Goal: Feedback & Contribution: Leave review/rating

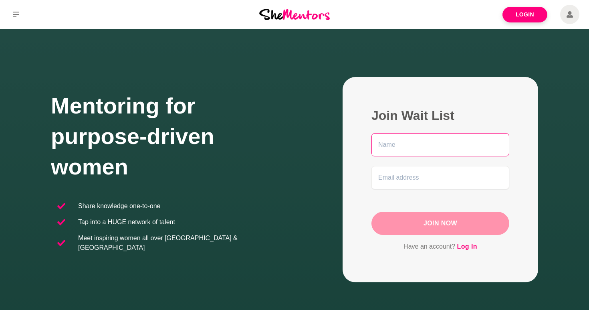
click at [392, 149] on input "text" at bounding box center [440, 144] width 138 height 23
type input "[PERSON_NAME]"
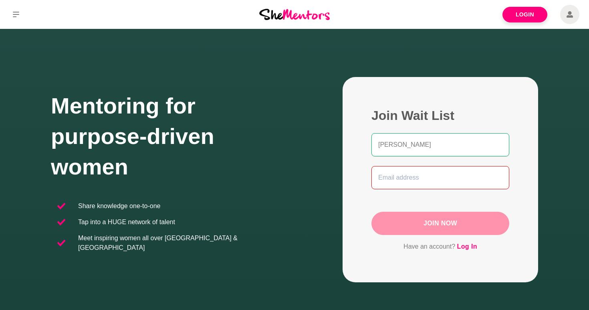
click at [393, 179] on input "email" at bounding box center [440, 177] width 138 height 23
type input "[EMAIL_ADDRESS][DOMAIN_NAME]"
click at [431, 219] on button "Join Now" at bounding box center [440, 222] width 138 height 23
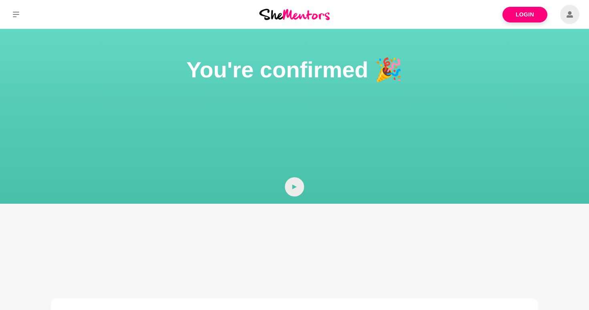
click at [566, 16] on span at bounding box center [569, 14] width 19 height 19
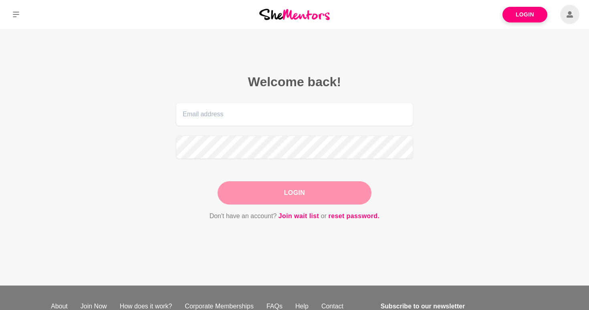
click at [300, 14] on img at bounding box center [294, 14] width 70 height 11
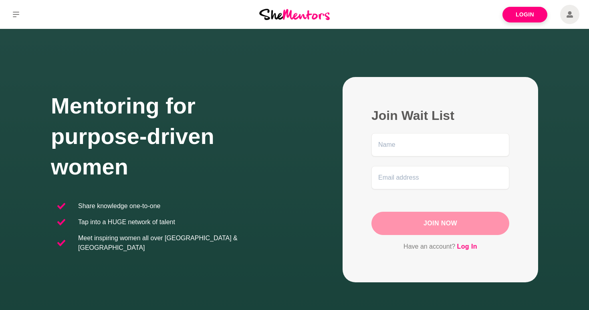
click at [565, 18] on span at bounding box center [569, 14] width 19 height 19
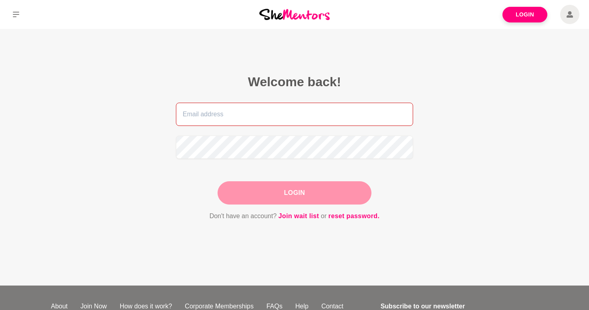
click at [221, 112] on input "email" at bounding box center [294, 114] width 237 height 23
type input "[EMAIL_ADDRESS][DOMAIN_NAME]"
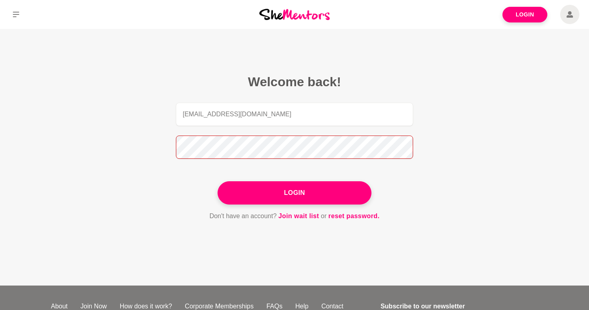
click at [217, 181] on button "Login" at bounding box center [294, 192] width 154 height 23
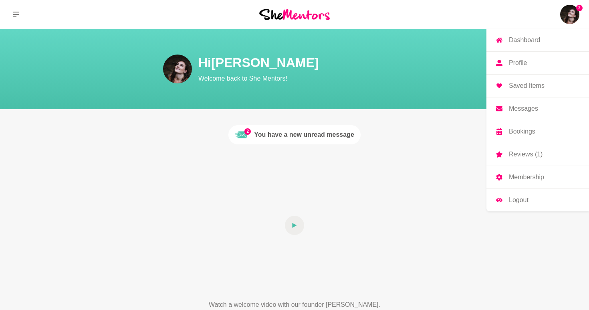
click at [564, 19] on img at bounding box center [569, 14] width 19 height 19
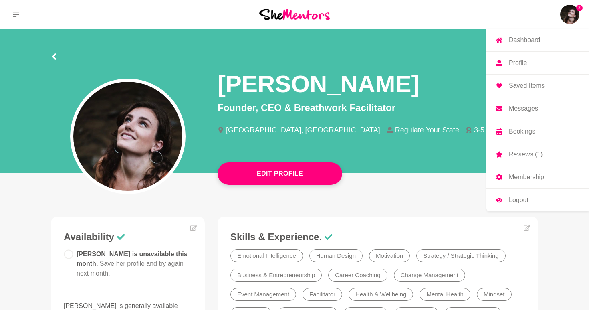
click at [533, 151] on p "Reviews (1)" at bounding box center [526, 154] width 34 height 6
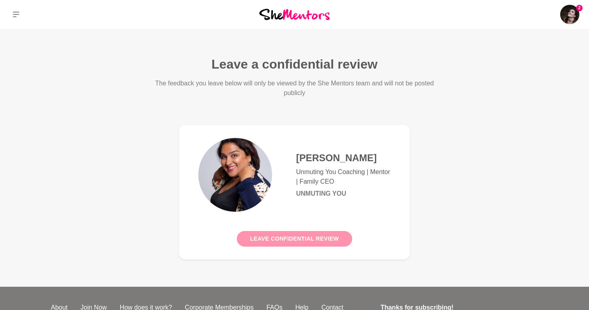
click at [310, 241] on button "Leave confidential review" at bounding box center [294, 239] width 115 height 16
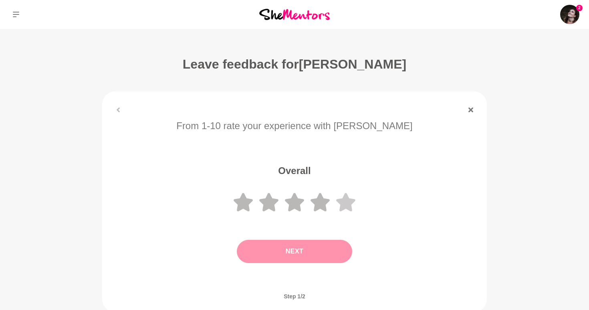
click at [341, 208] on icon at bounding box center [345, 202] width 19 height 18
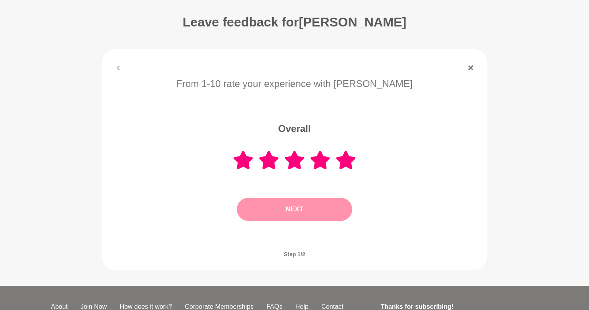
scroll to position [47, 0]
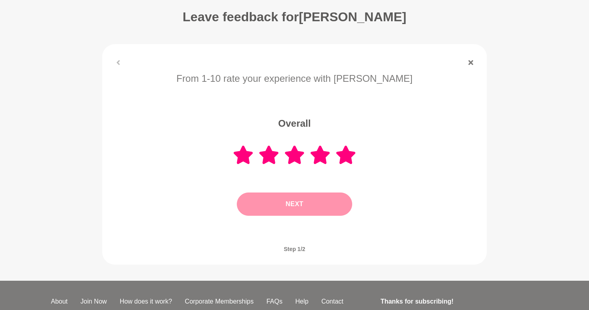
click at [314, 207] on button "Next" at bounding box center [294, 203] width 115 height 23
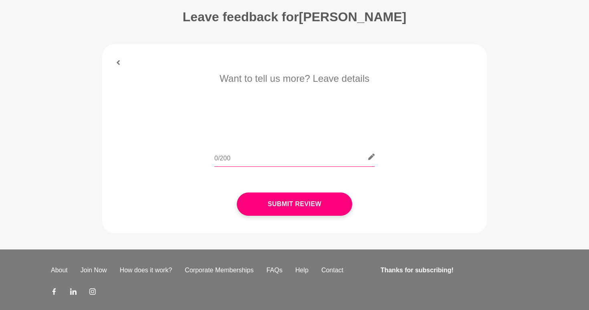
click at [262, 159] on input "text" at bounding box center [294, 157] width 160 height 20
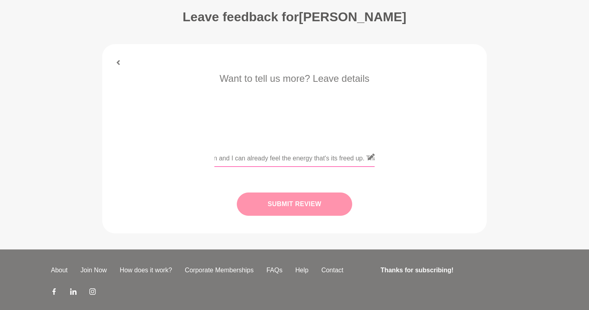
type input "[PERSON_NAME] really helped me get clear on what wasn't working and where I was…"
click at [281, 201] on button "Submit Review" at bounding box center [294, 203] width 115 height 23
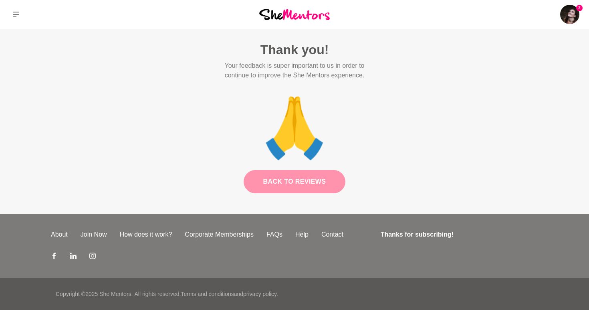
click at [300, 183] on link "Back to Reviews" at bounding box center [295, 181] width 102 height 23
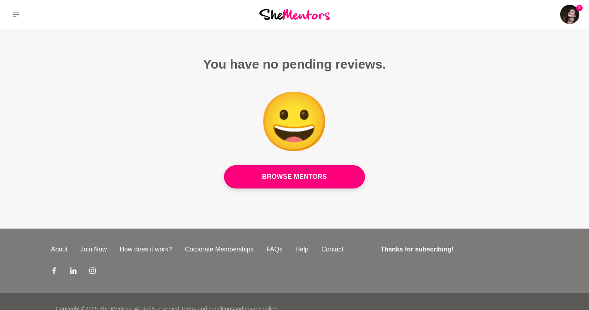
click at [300, 183] on link "Browse Mentors" at bounding box center [294, 176] width 141 height 23
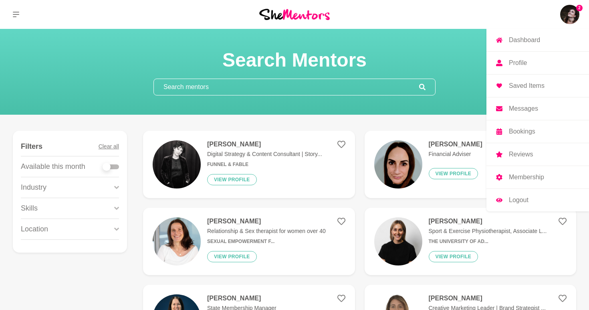
click at [572, 16] on img at bounding box center [569, 14] width 19 height 19
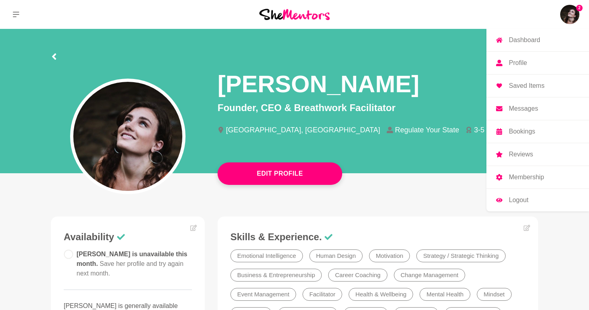
click at [519, 151] on p "Reviews" at bounding box center [521, 154] width 24 height 6
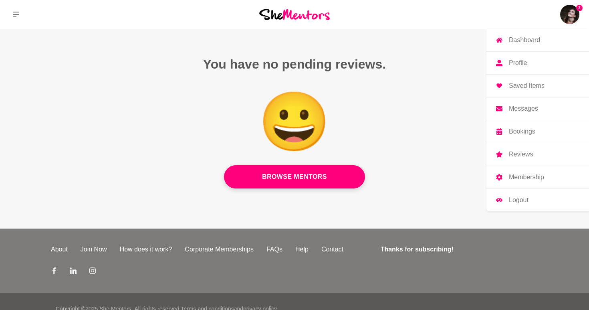
click at [508, 154] on link "Reviews" at bounding box center [537, 154] width 103 height 22
click at [300, 14] on img at bounding box center [294, 14] width 70 height 11
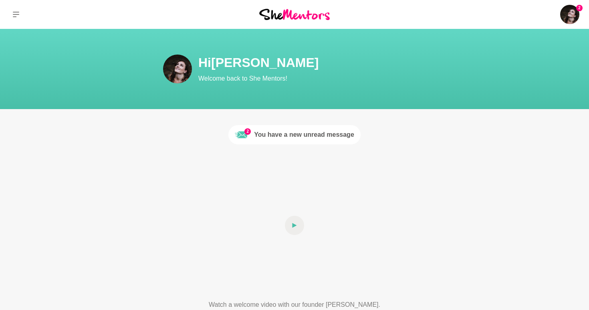
click at [256, 135] on div "You have a new unread message" at bounding box center [304, 135] width 100 height 10
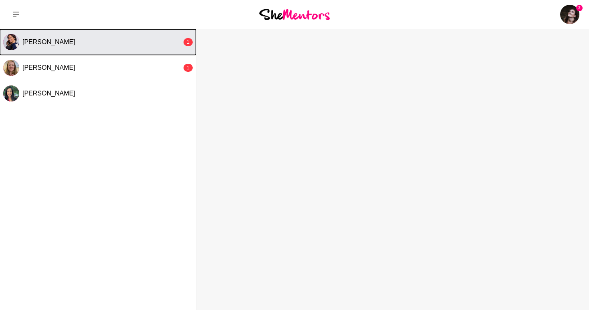
click at [125, 50] on button "[PERSON_NAME] 1" at bounding box center [98, 42] width 196 height 26
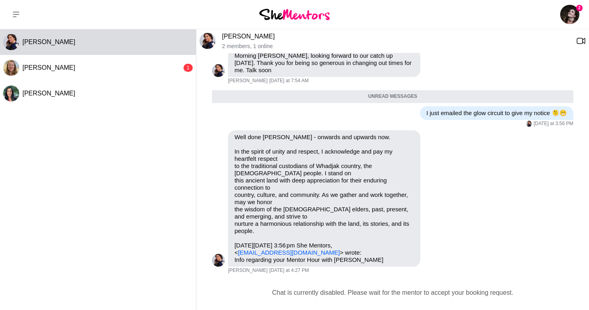
scroll to position [1651, 0]
click at [427, 133] on icon "Open Reaction Selector" at bounding box center [428, 135] width 5 height 5
click at [271, 115] on div "Select Reaction: Heart" at bounding box center [274, 118] width 7 height 7
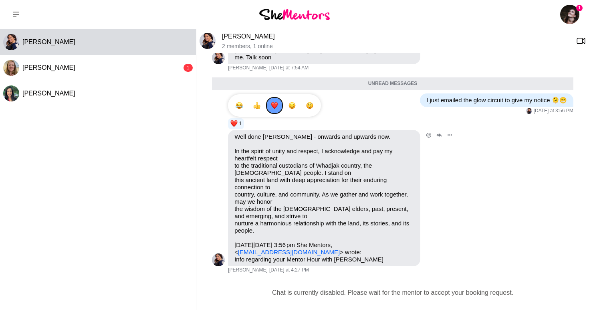
scroll to position [1664, 0]
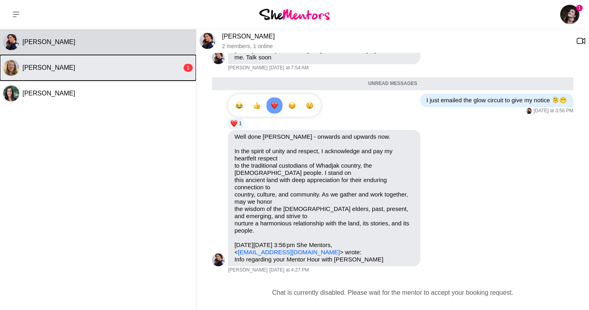
click at [123, 67] on div "[PERSON_NAME]" at bounding box center [101, 68] width 159 height 8
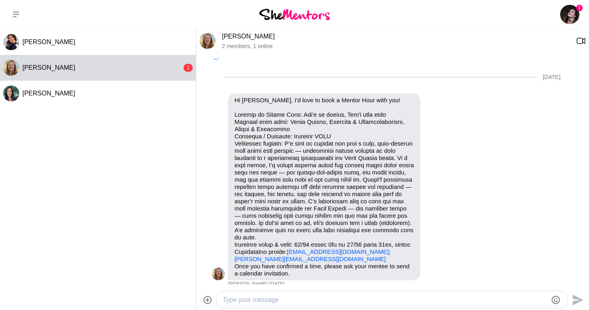
scroll to position [266, 0]
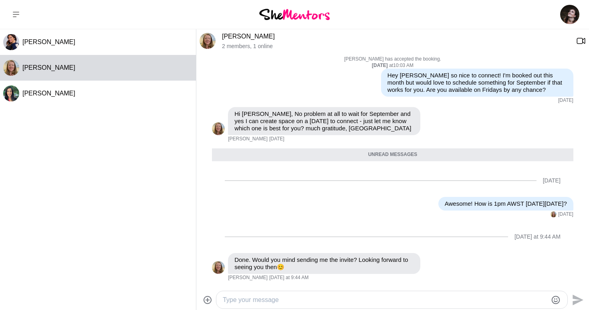
click at [251, 297] on textarea "Type your message" at bounding box center [385, 300] width 324 height 10
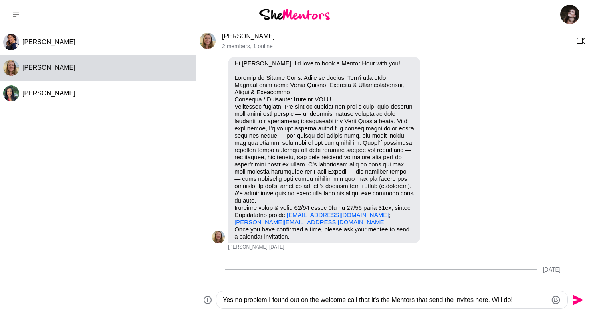
scroll to position [27, 0]
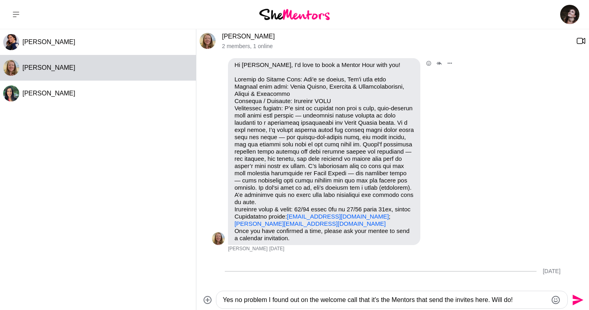
type textarea "Yes no problem I found out on the welcome call that it's the Mentors that send …"
drag, startPoint x: 329, startPoint y: 231, endPoint x: 235, endPoint y: 232, distance: 93.7
click at [235, 227] on p "[EMAIL_ADDRESS][DOMAIN_NAME] ; [PERSON_NAME][EMAIL_ADDRESS][DOMAIN_NAME]" at bounding box center [323, 151] width 179 height 151
copy link "[PERSON_NAME][EMAIL_ADDRESS][DOMAIN_NAME]"
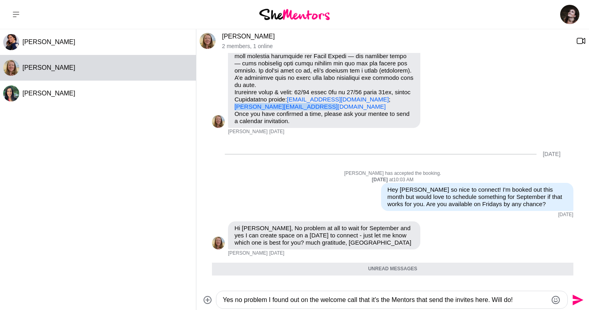
scroll to position [265, 0]
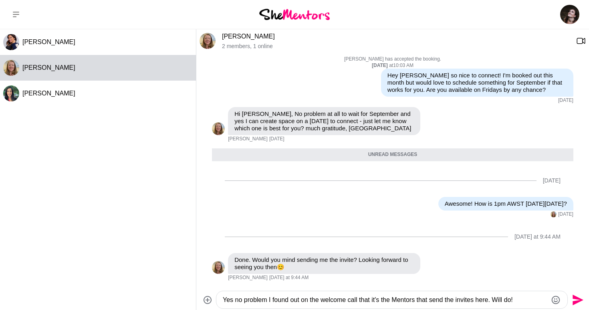
click at [531, 300] on textarea "Yes no problem I found out on the welcome call that it's the Mentors that send …" at bounding box center [385, 300] width 324 height 10
click at [572, 300] on icon "Send" at bounding box center [576, 299] width 13 height 13
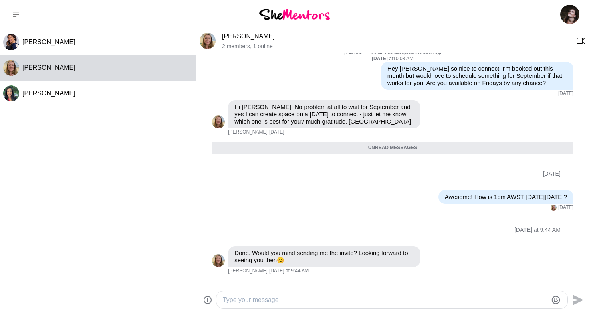
scroll to position [329, 0]
